Goal: Navigation & Orientation: Find specific page/section

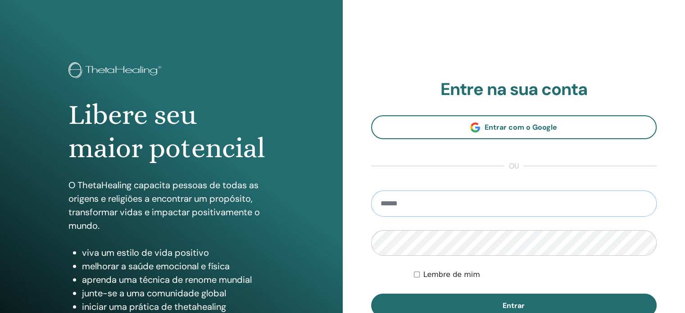
type input "**********"
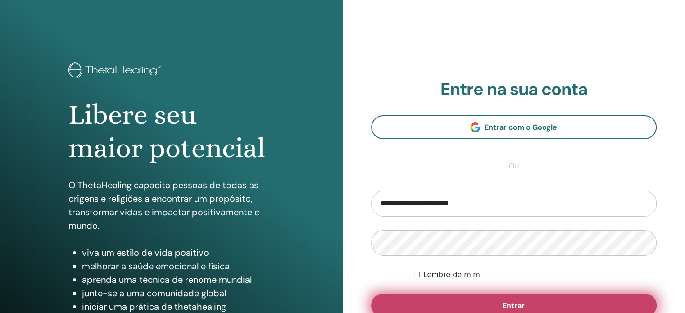
click at [446, 299] on button "Entrar" at bounding box center [514, 305] width 286 height 23
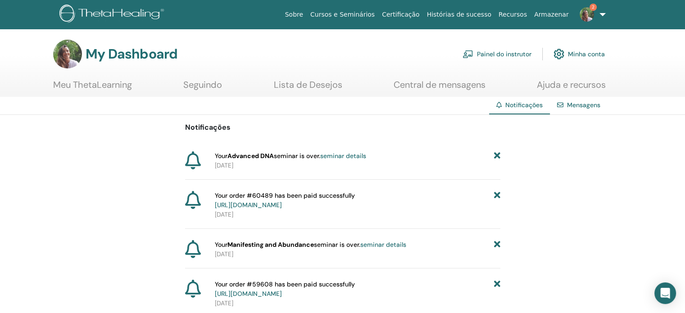
click at [497, 154] on icon at bounding box center [497, 155] width 6 height 9
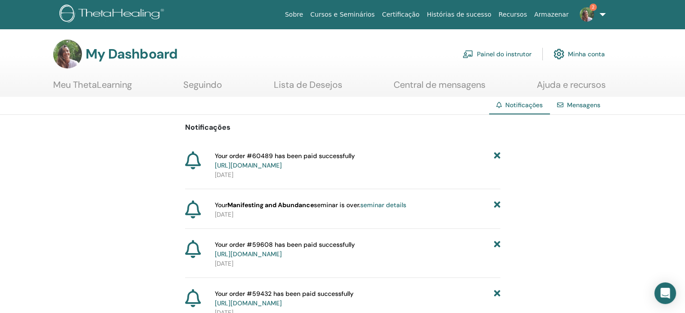
click at [497, 154] on icon at bounding box center [497, 160] width 6 height 19
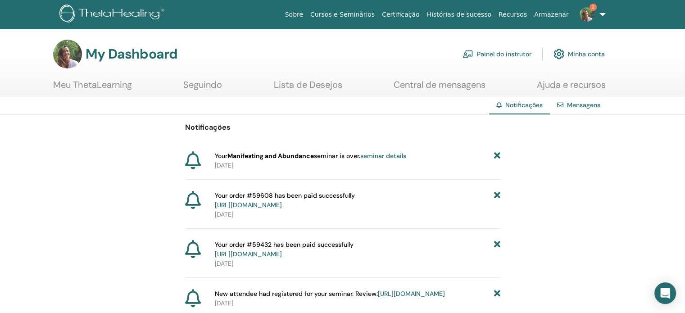
click at [520, 55] on link "Painel do instrutor" at bounding box center [497, 54] width 69 height 20
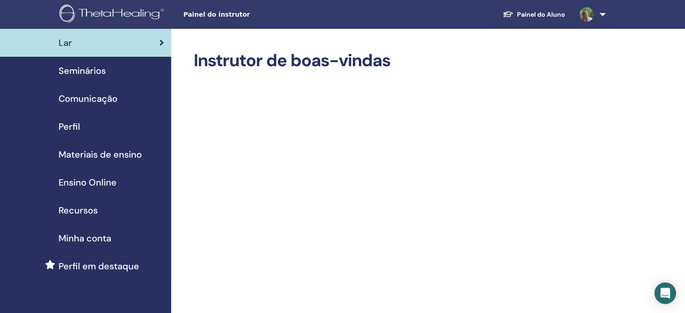
click at [547, 13] on link "Painel do Aluno" at bounding box center [534, 14] width 77 height 17
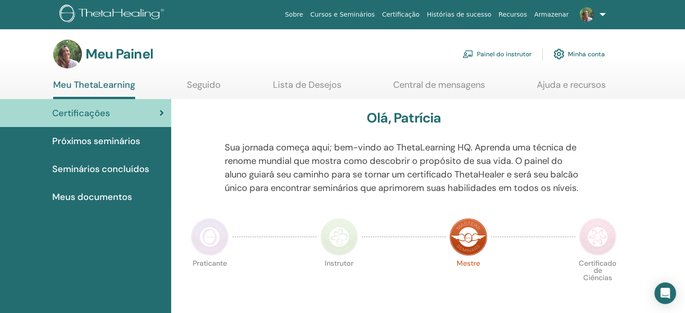
click at [123, 165] on font "Seminários concluídos" at bounding box center [100, 169] width 97 height 12
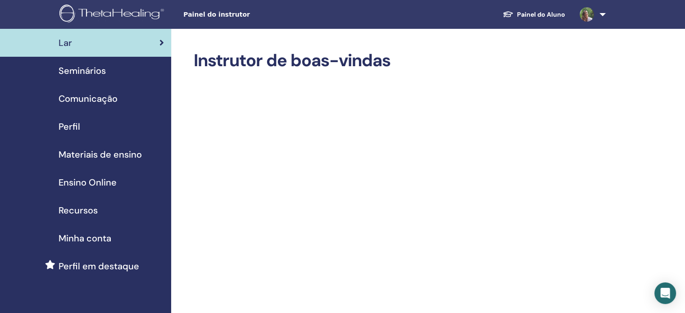
click at [530, 12] on link "Painel do Aluno" at bounding box center [534, 14] width 77 height 17
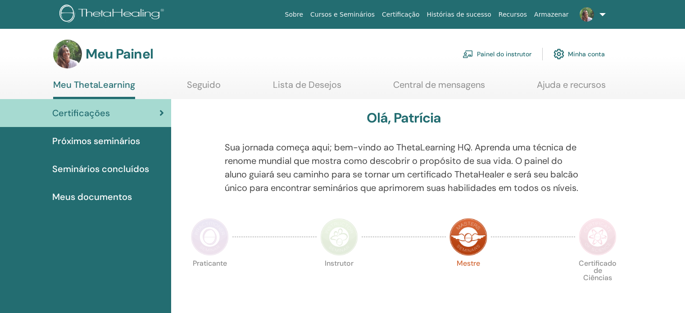
drag, startPoint x: 0, startPoint y: 0, endPoint x: 129, endPoint y: 169, distance: 212.9
click at [129, 169] on font "Seminários concluídos" at bounding box center [100, 169] width 97 height 12
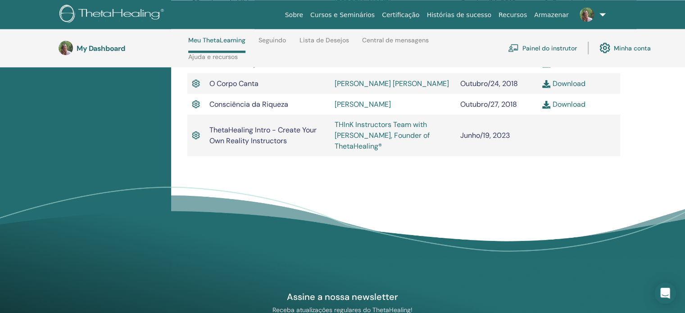
scroll to position [1703, 0]
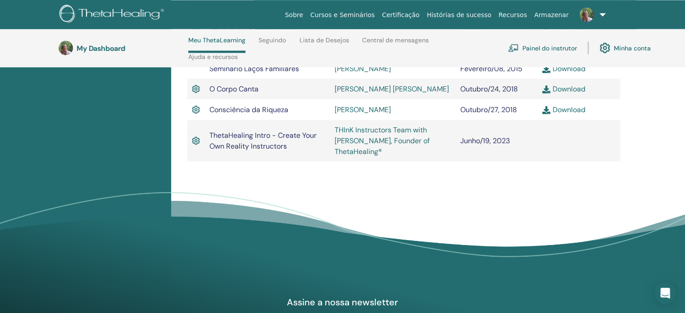
click at [538, 48] on link "Painel do instrutor" at bounding box center [542, 48] width 69 height 20
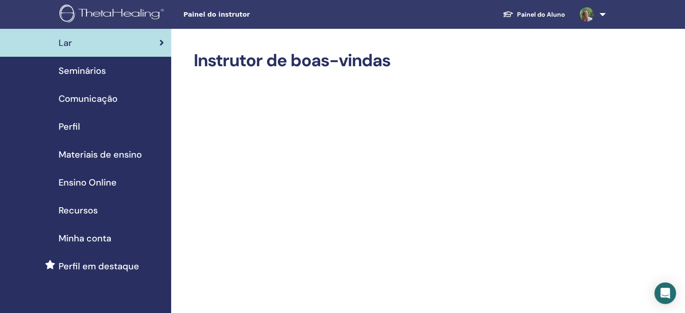
click at [81, 69] on span "Seminários" at bounding box center [82, 71] width 47 height 14
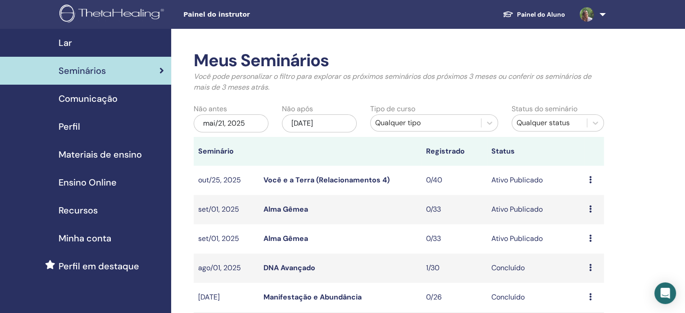
click at [346, 294] on link "Manifestação e Abundância" at bounding box center [313, 296] width 98 height 9
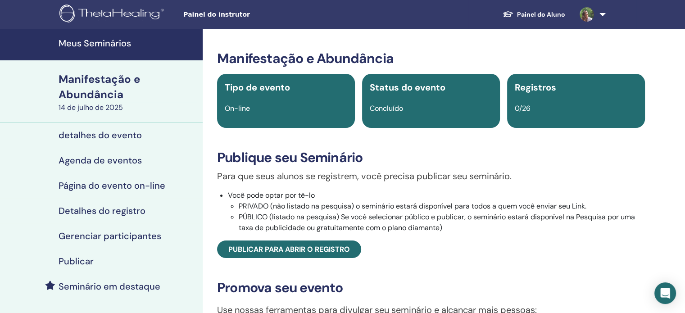
click at [204, 17] on font "Painel do instrutor" at bounding box center [216, 14] width 67 height 7
